Goal: Task Accomplishment & Management: Manage account settings

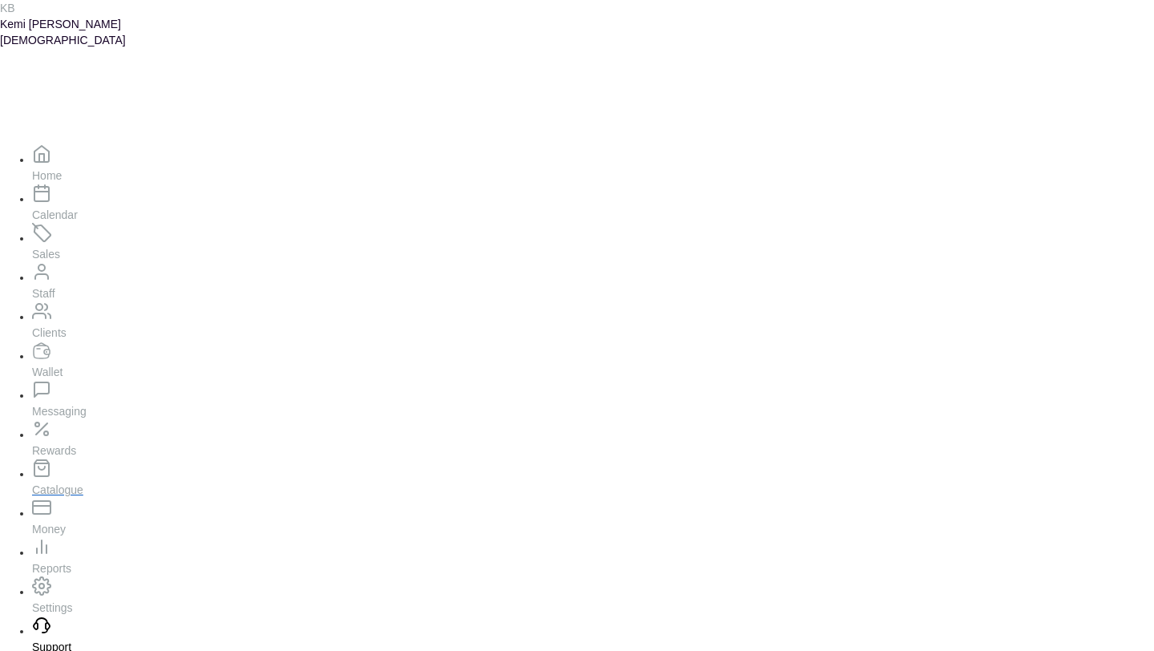
scroll to position [252, 0]
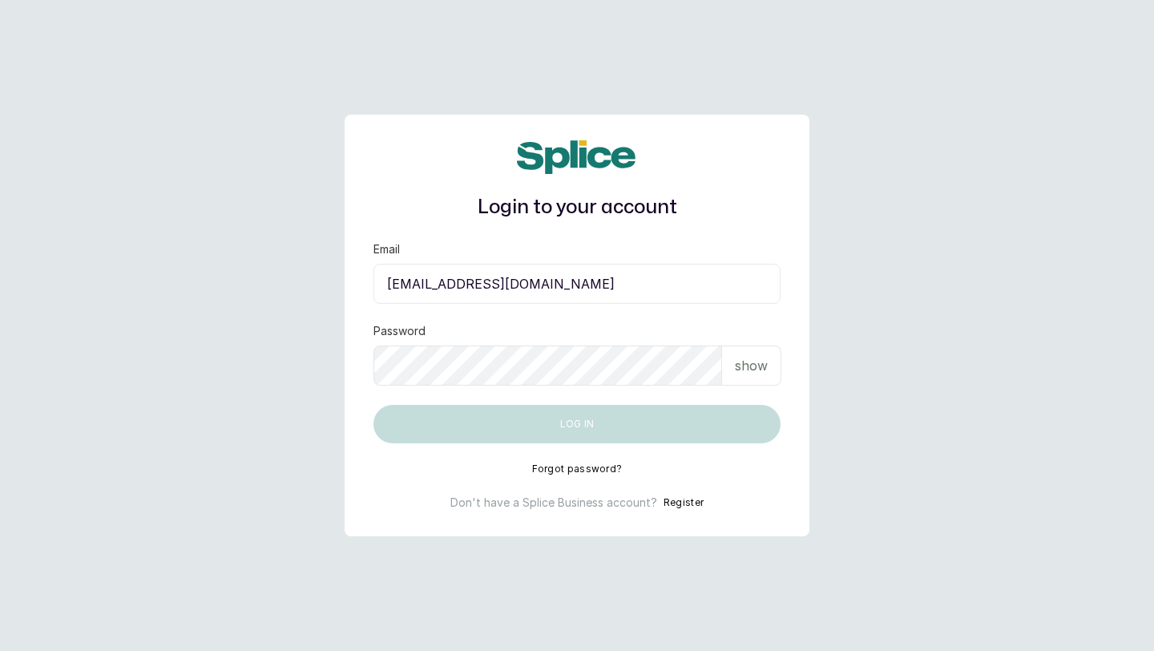
click at [466, 288] on input "layo@withsplice.com" at bounding box center [577, 284] width 407 height 40
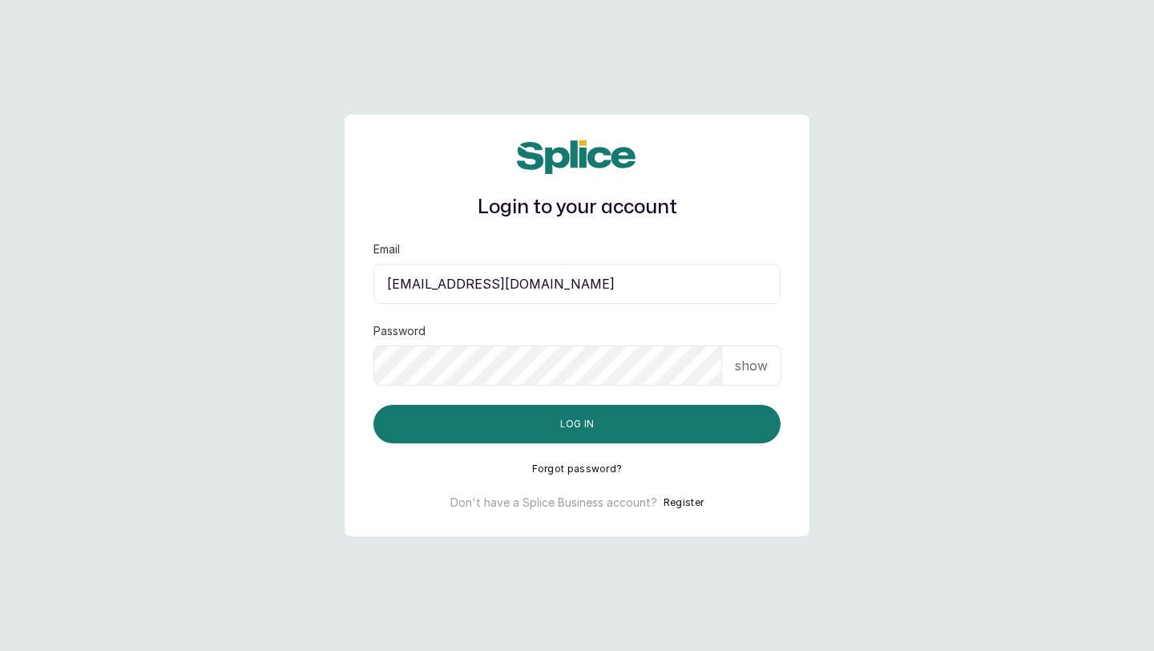
click at [555, 293] on input "layo@withsplice.com" at bounding box center [577, 284] width 407 height 40
paste input "spapamperingathome@gmail"
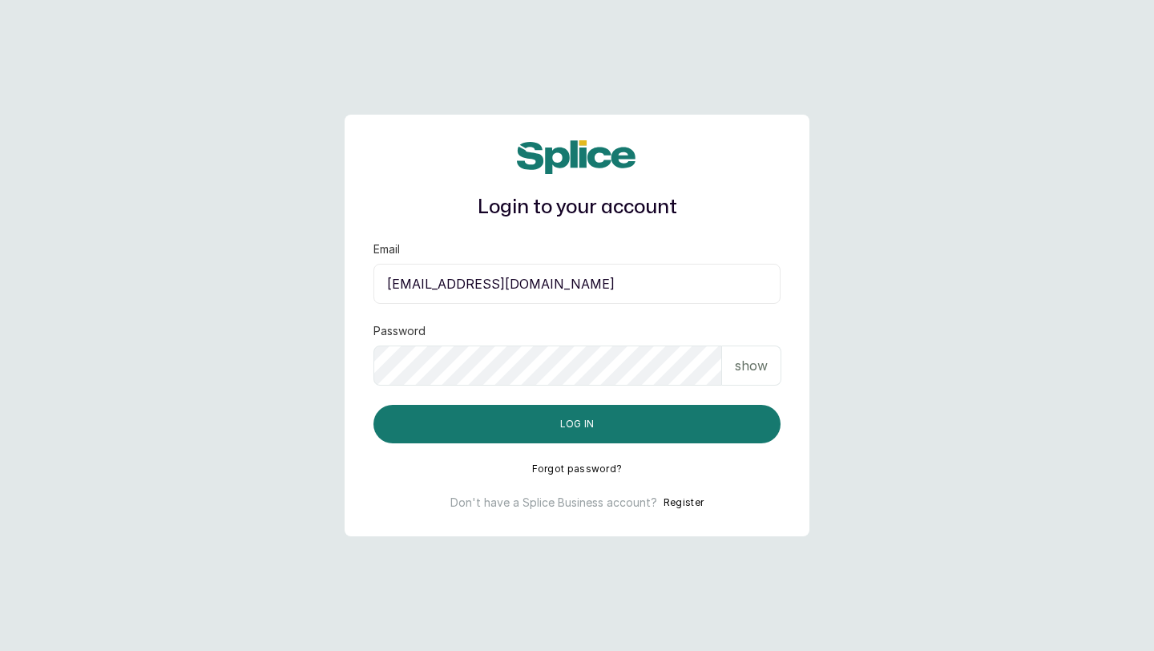
type input "spapamperingathome@gmail.com"
click at [761, 369] on p "show" at bounding box center [751, 365] width 33 height 19
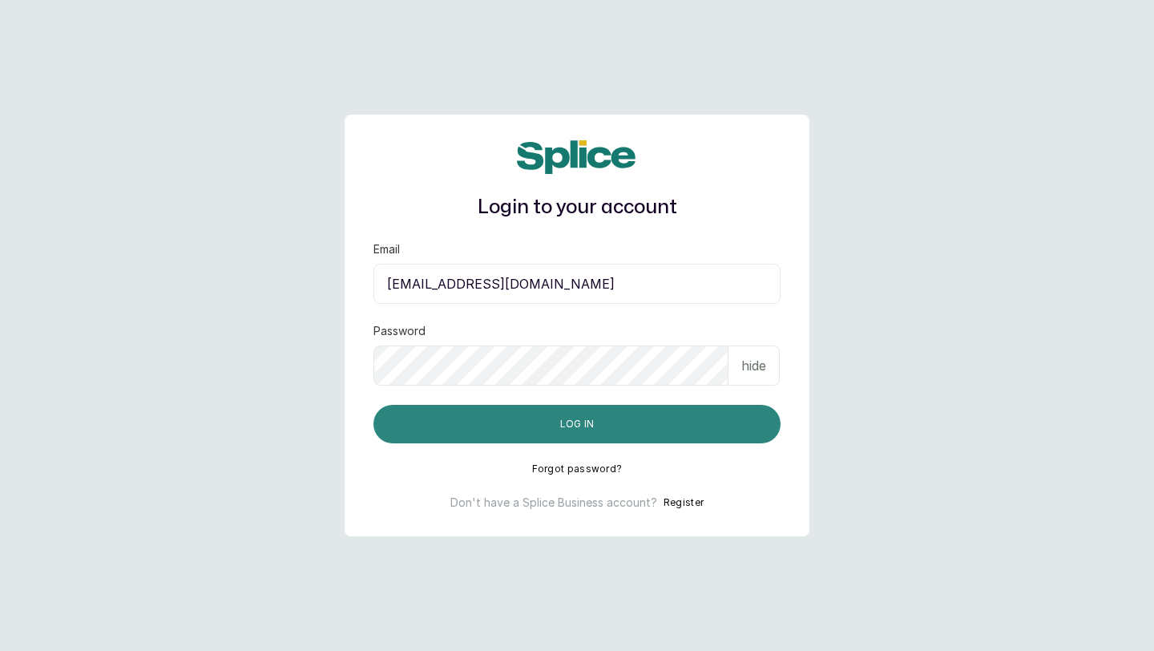
click at [638, 431] on button "Log in" at bounding box center [577, 424] width 407 height 38
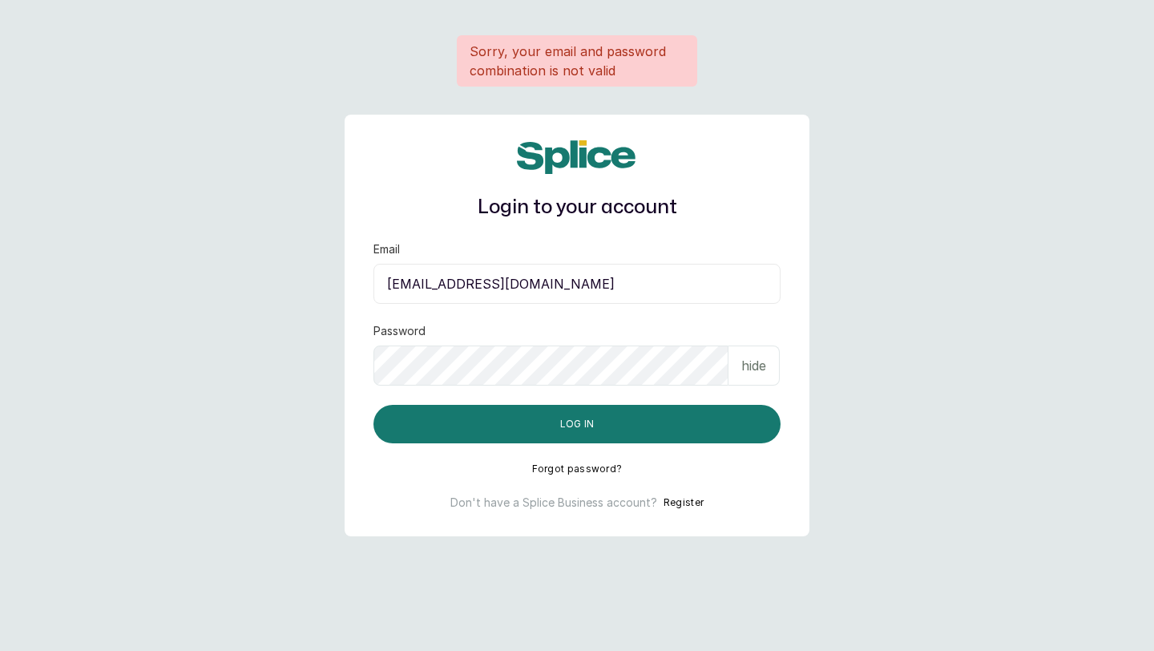
click at [512, 291] on input "spapamperingathome@gmail.com" at bounding box center [577, 284] width 407 height 40
click at [390, 285] on input "spapamperingathome@gmail.com" at bounding box center [577, 284] width 407 height 40
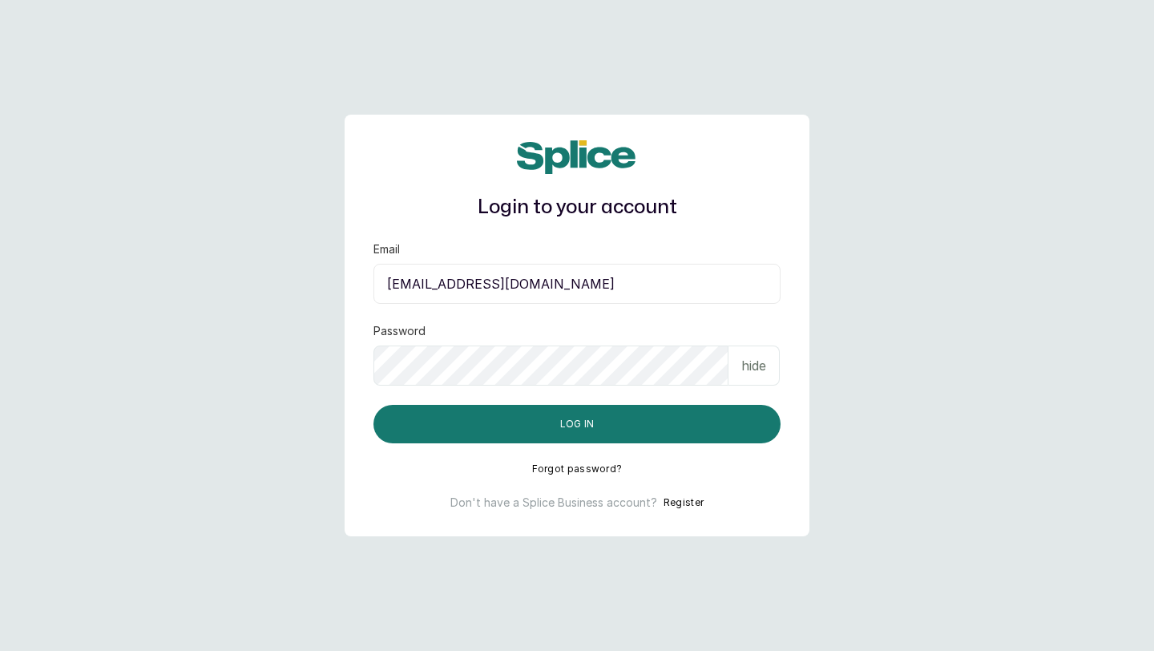
click at [649, 293] on input "spapamperingathome@gmail.com" at bounding box center [577, 284] width 407 height 40
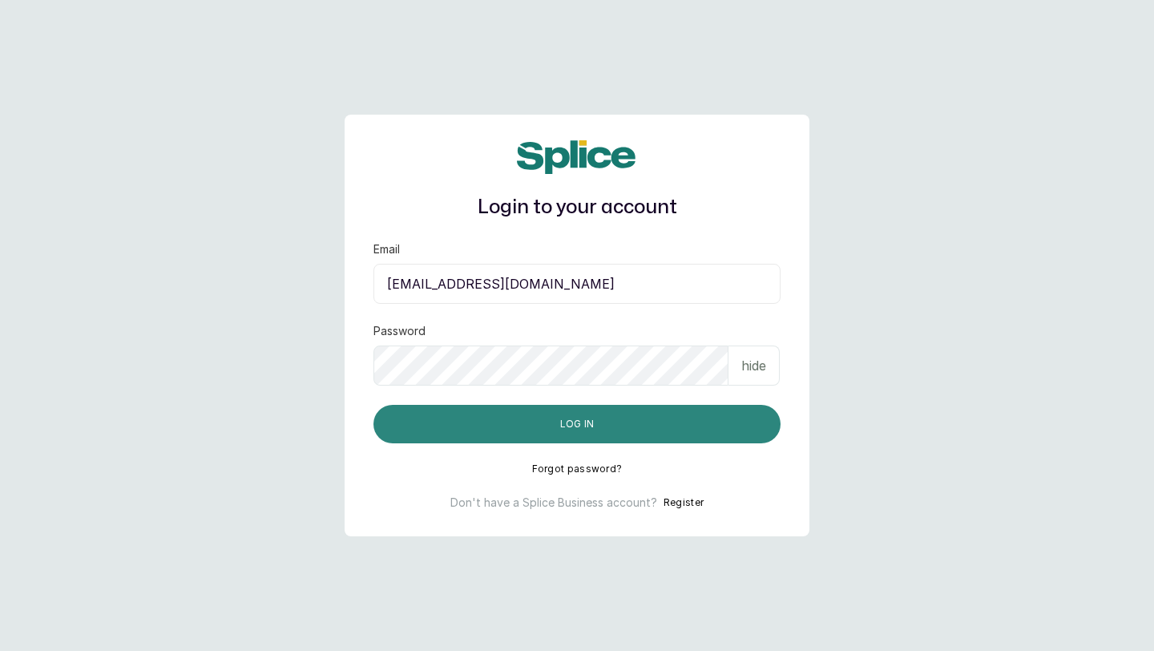
click at [648, 422] on button "Log in" at bounding box center [577, 424] width 407 height 38
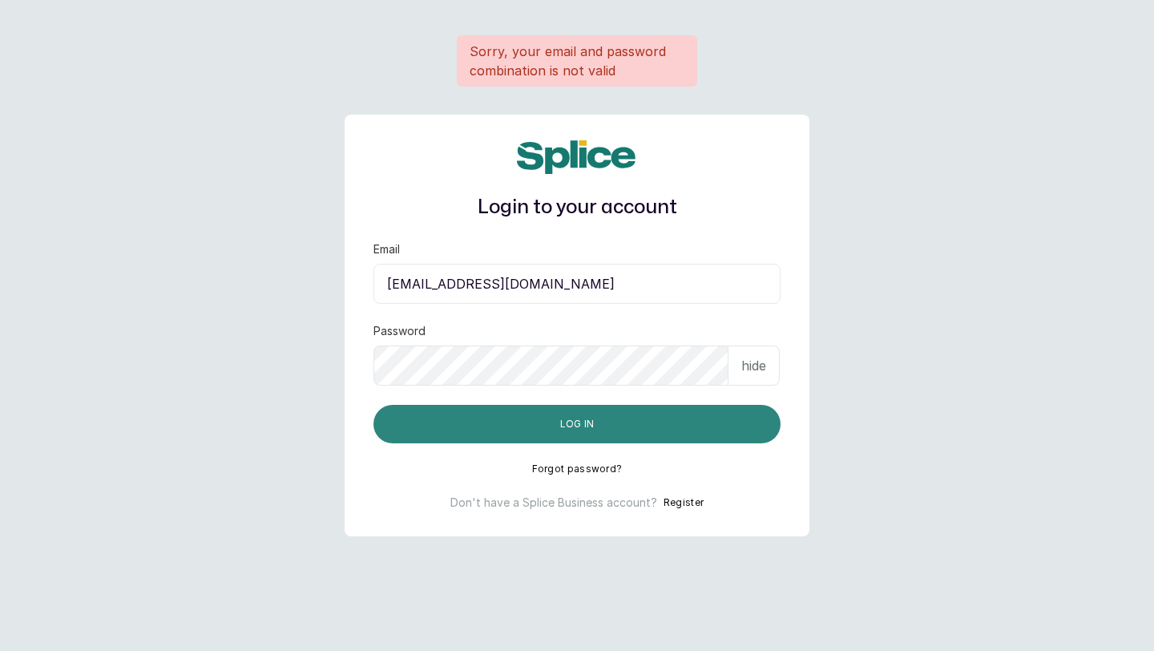
click at [652, 422] on button "Log in" at bounding box center [577, 424] width 407 height 38
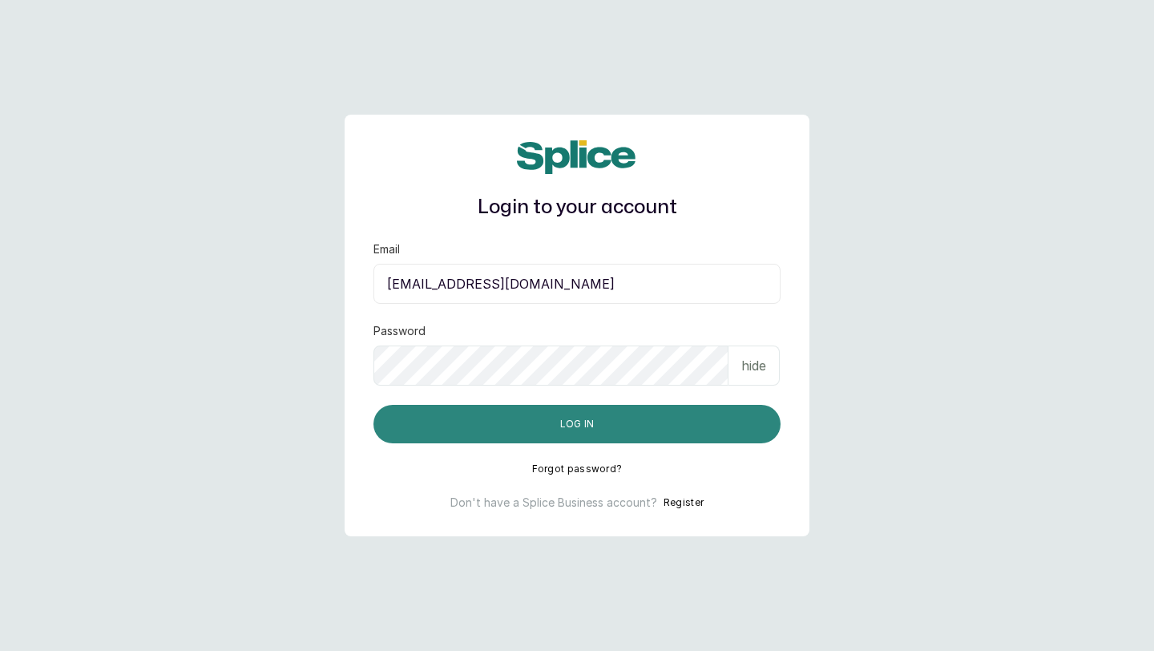
click at [654, 422] on button "Log in" at bounding box center [577, 424] width 407 height 38
click at [511, 434] on button "Log in" at bounding box center [577, 424] width 407 height 38
click at [521, 415] on button "Log in" at bounding box center [577, 424] width 407 height 38
